Goal: Browse casually

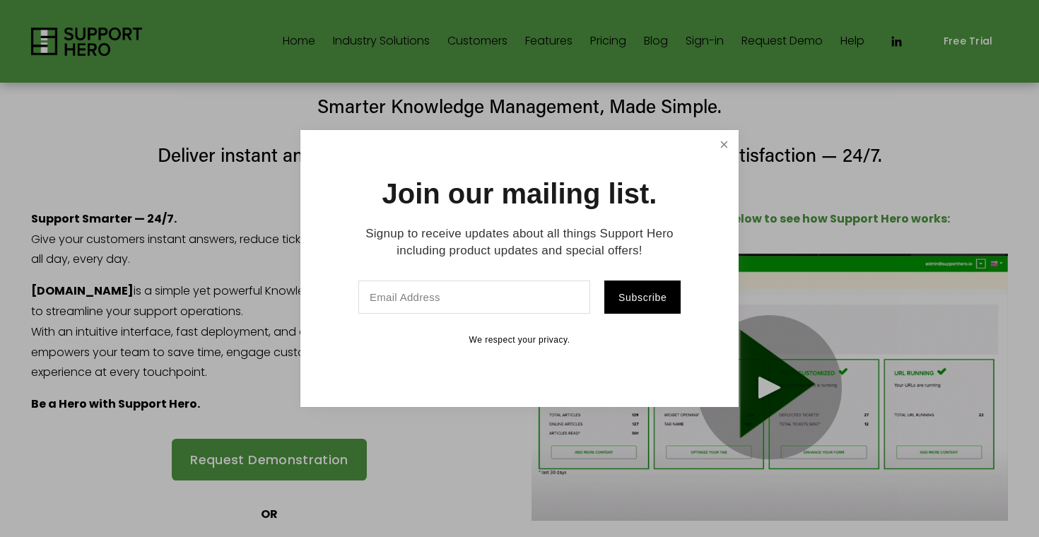
click at [714, 150] on link "Close" at bounding box center [724, 144] width 25 height 25
